Goal: Information Seeking & Learning: Learn about a topic

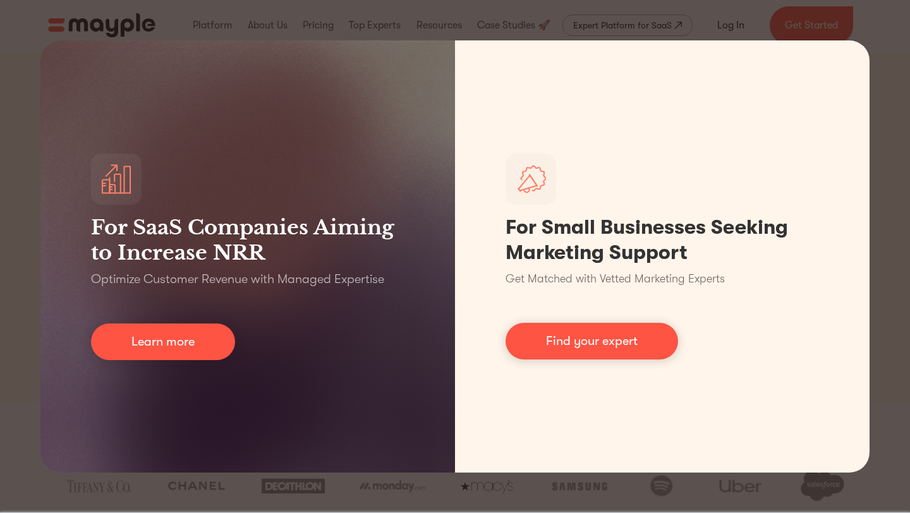
click at [604, 20] on div "For SaaS Companies Aiming to Increase NRR Optimize Customer Revenue with Manage…" at bounding box center [455, 256] width 910 height 513
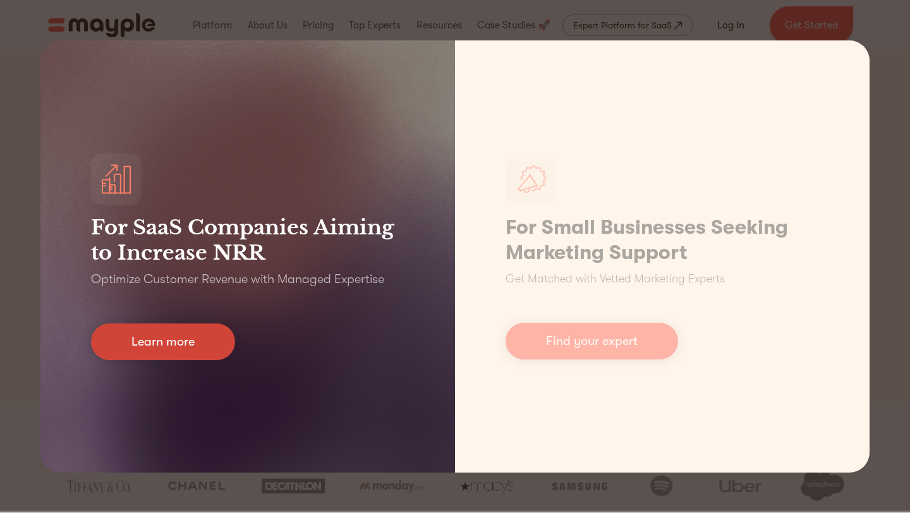
click at [191, 335] on link "Learn more" at bounding box center [163, 342] width 144 height 37
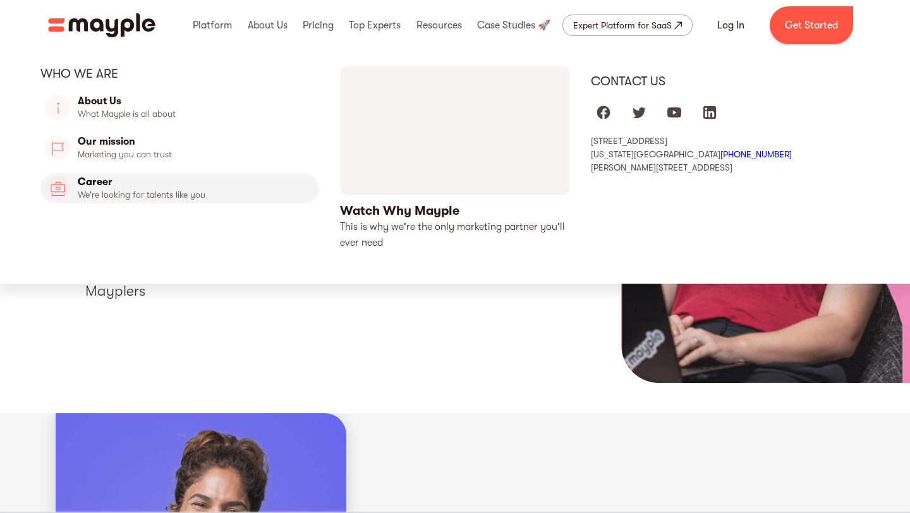
click at [60, 190] on link "Career" at bounding box center [179, 188] width 279 height 30
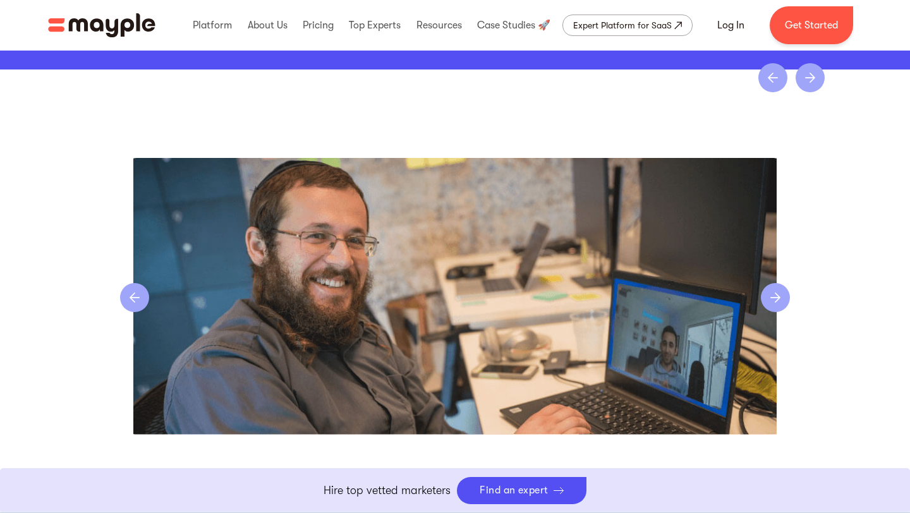
scroll to position [2607, 0]
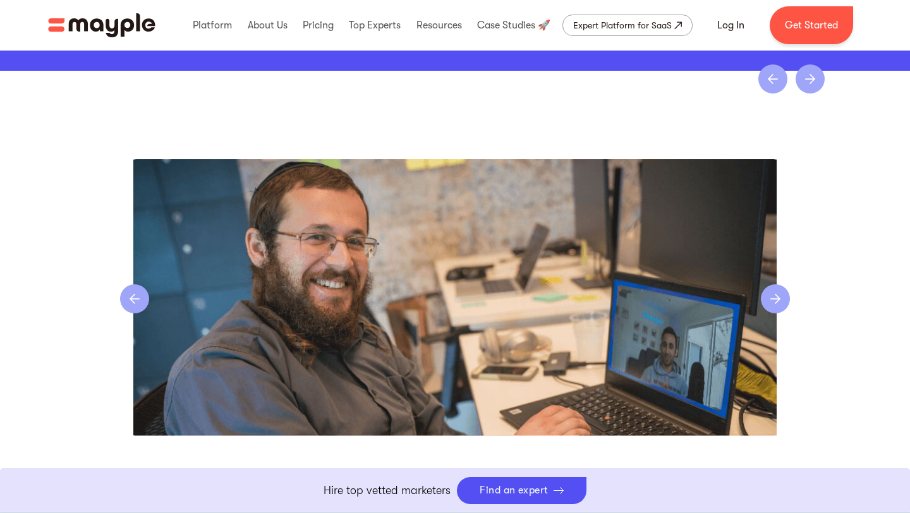
click at [135, 313] on div "previous slide" at bounding box center [134, 298] width 29 height 29
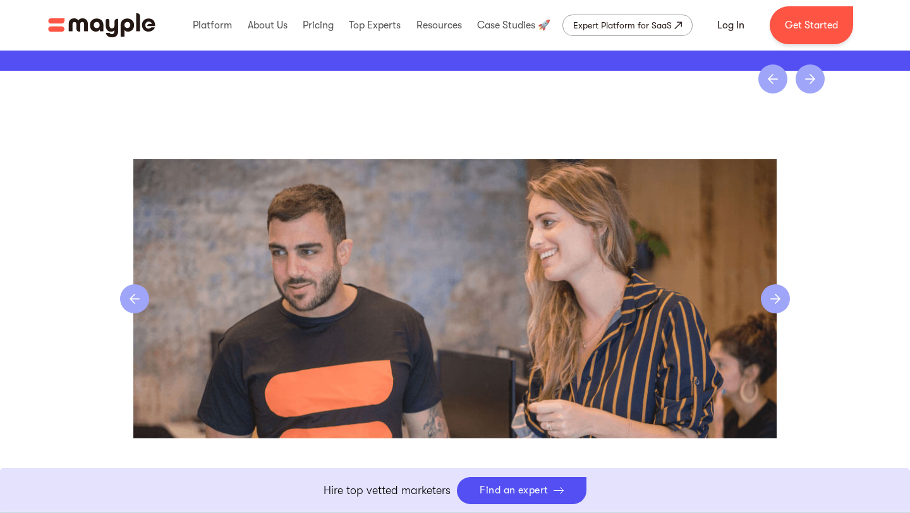
click at [135, 313] on div "previous slide" at bounding box center [134, 298] width 29 height 29
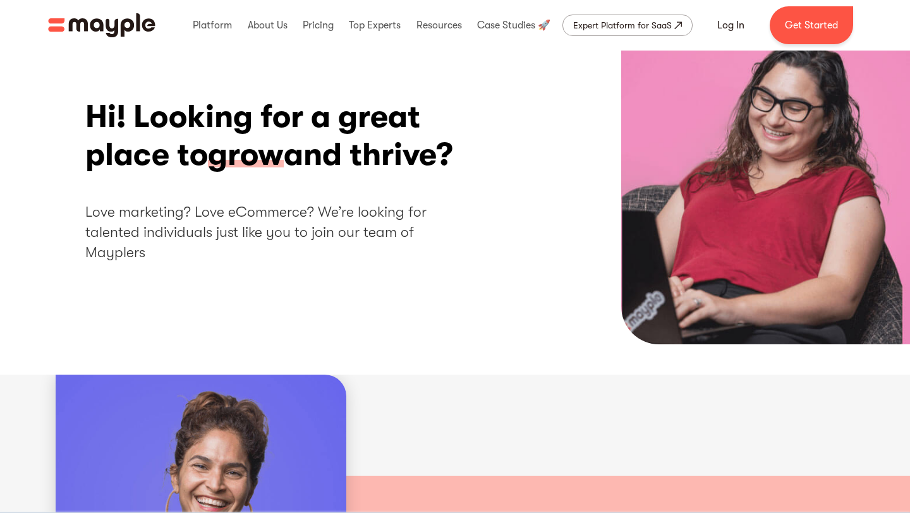
scroll to position [0, 0]
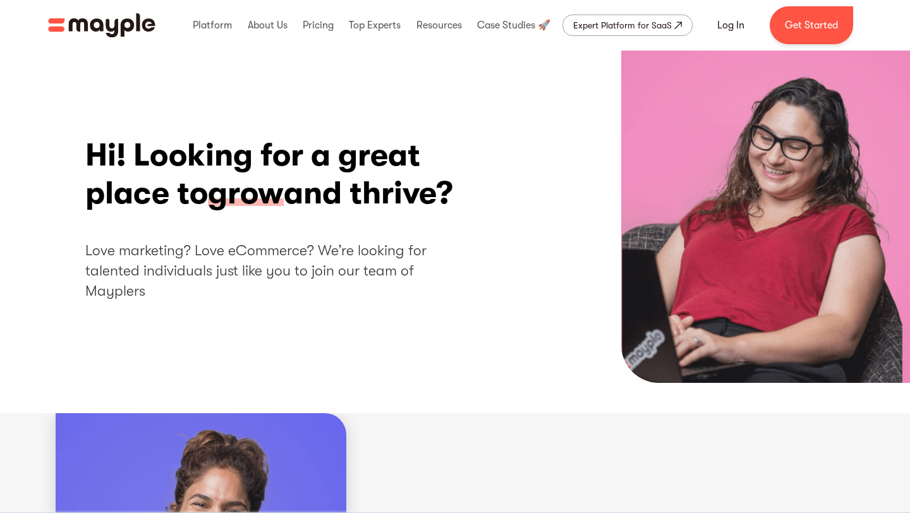
click at [183, 302] on h2 "Love marketing? Love eCommerce? We’re looking for talented individuals just lik…" at bounding box center [271, 271] width 373 height 61
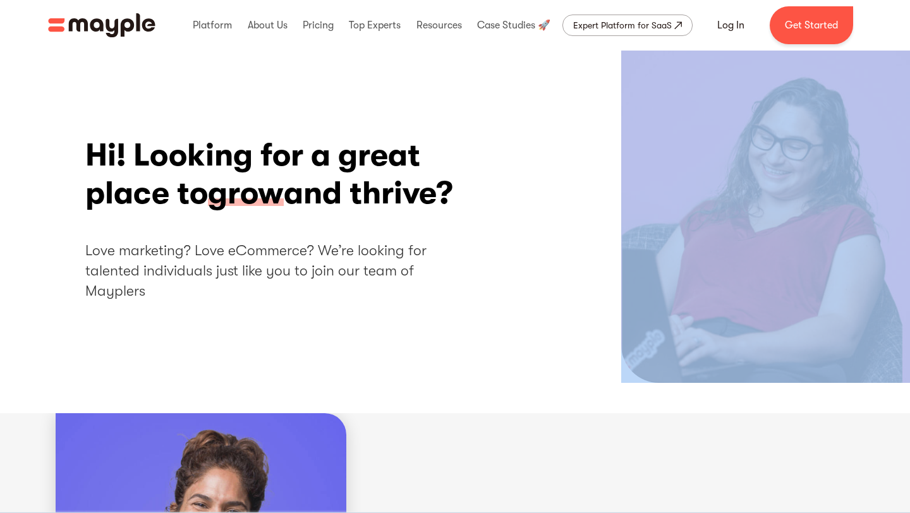
click at [183, 302] on h2 "Love marketing? Love eCommerce? We’re looking for talented individuals just lik…" at bounding box center [271, 271] width 373 height 61
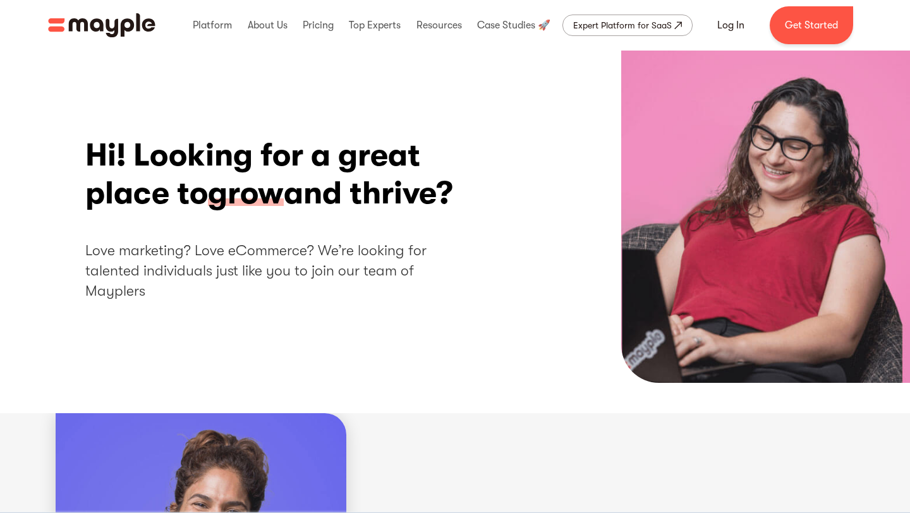
click at [245, 192] on span "grow" at bounding box center [246, 193] width 76 height 39
